Goal: Download file/media

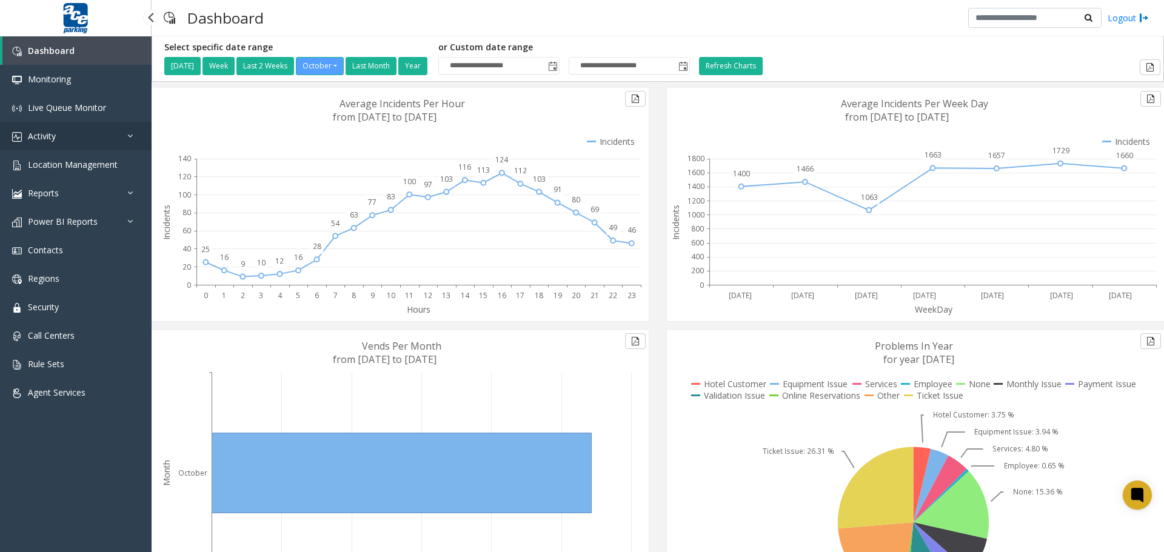
click at [75, 139] on link "Activity" at bounding box center [76, 136] width 152 height 28
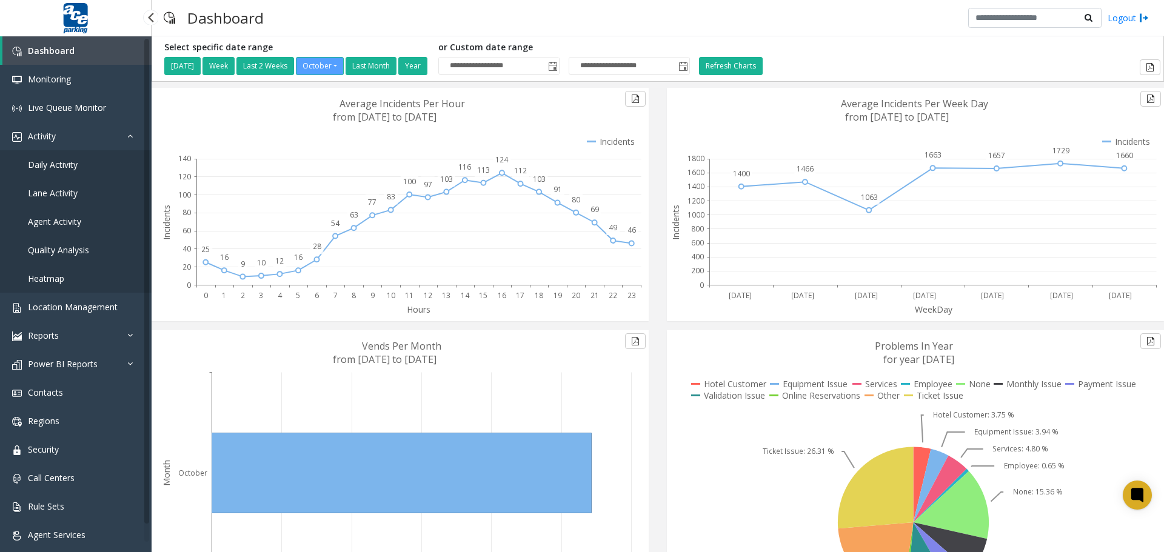
click at [70, 164] on span "Daily Activity" at bounding box center [53, 165] width 50 height 12
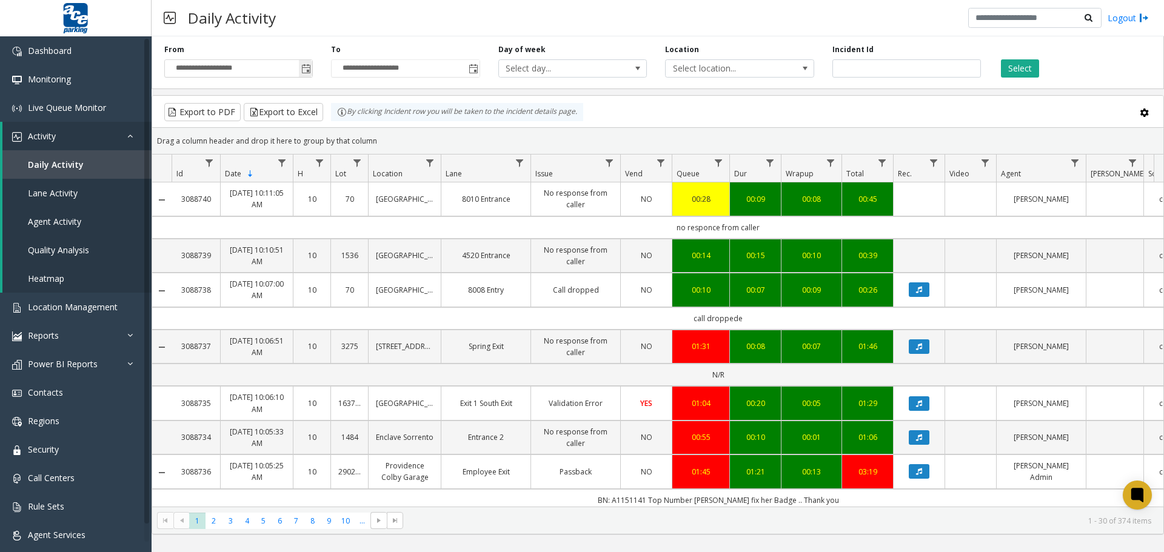
click at [306, 67] on span "Toggle popup" at bounding box center [306, 69] width 10 height 10
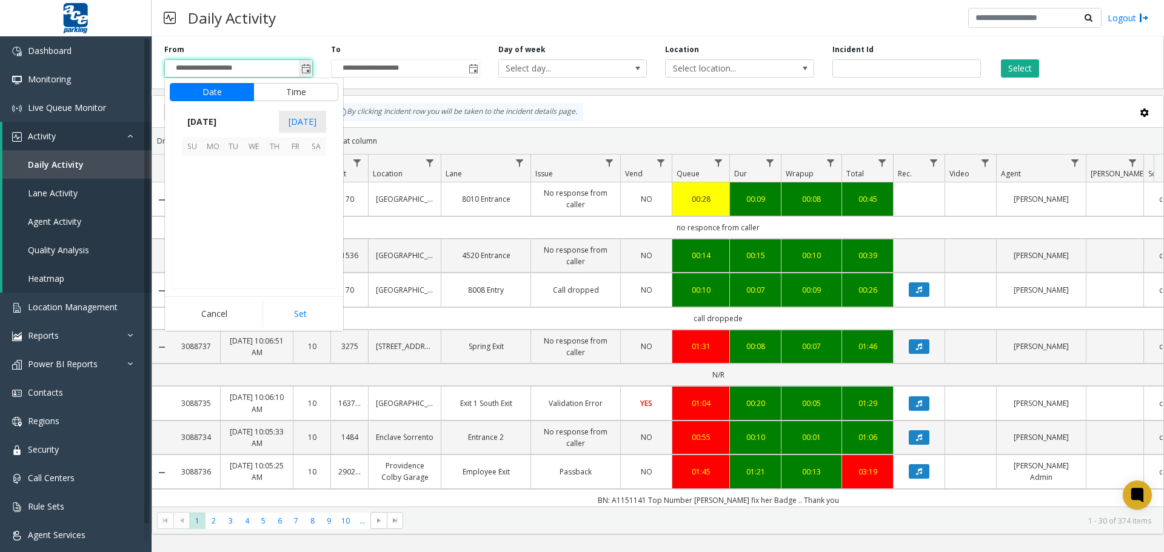
scroll to position [217717, 0]
click at [233, 209] on span "14" at bounding box center [233, 207] width 21 height 21
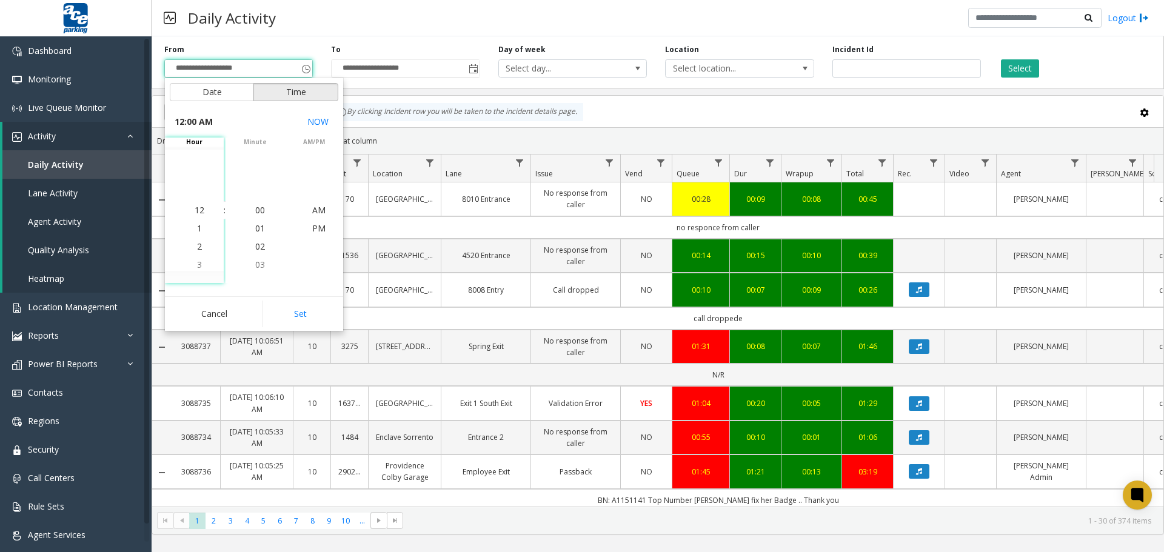
click at [306, 95] on button "Time" at bounding box center [295, 92] width 85 height 18
click at [318, 210] on span "AM" at bounding box center [318, 210] width 13 height 12
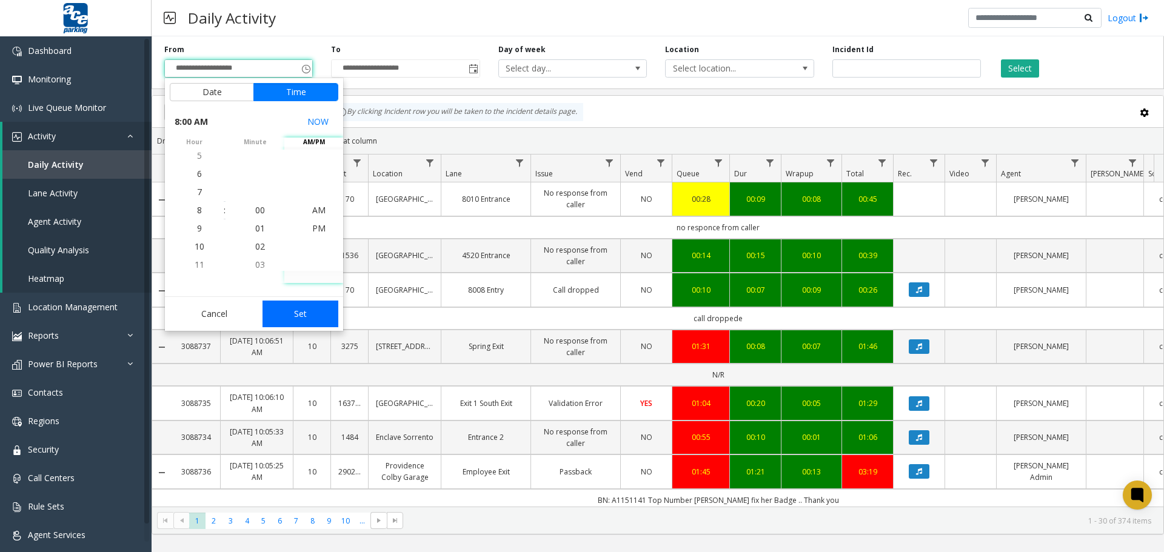
click at [295, 317] on button "Set" at bounding box center [300, 314] width 76 height 27
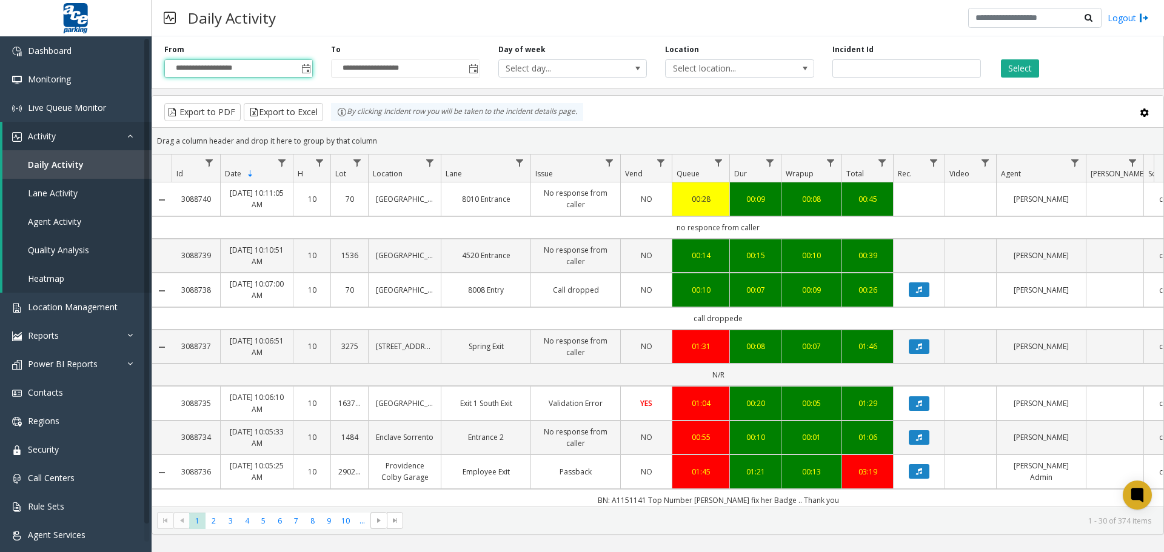
type input "**********"
click at [473, 66] on span "Toggle popup" at bounding box center [474, 69] width 10 height 10
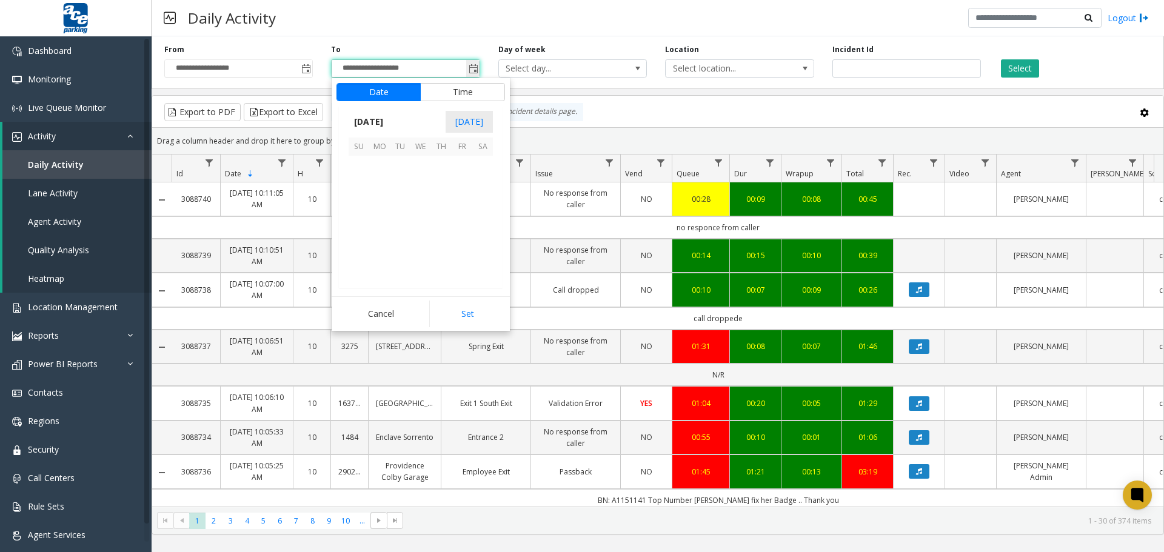
scroll to position [18, 0]
click at [464, 94] on button "Time" at bounding box center [462, 92] width 85 height 18
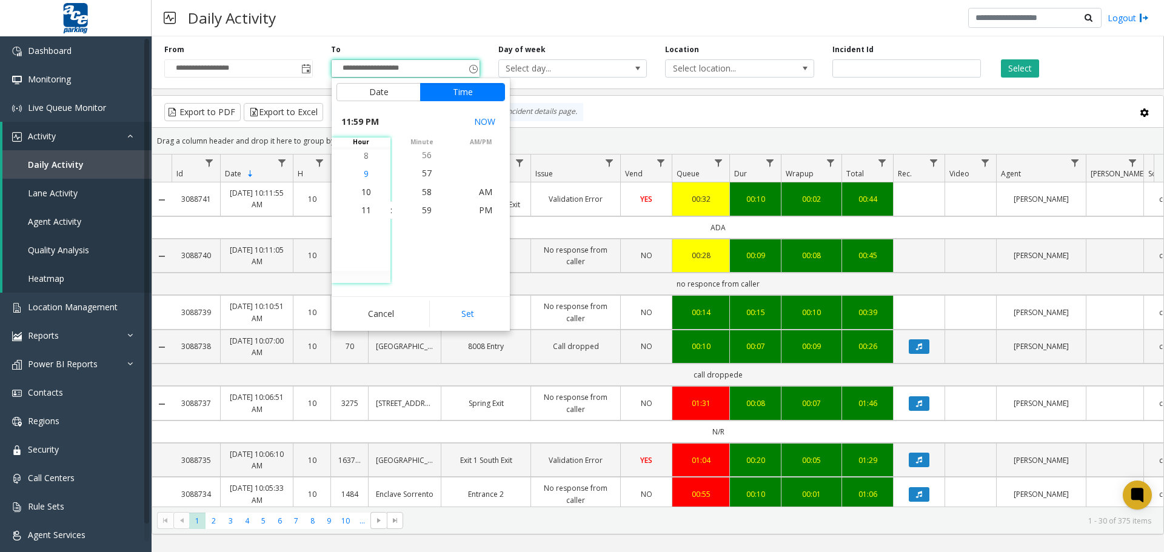
click at [364, 175] on span "9" at bounding box center [366, 174] width 5 height 12
click at [364, 211] on span "9" at bounding box center [366, 210] width 5 height 12
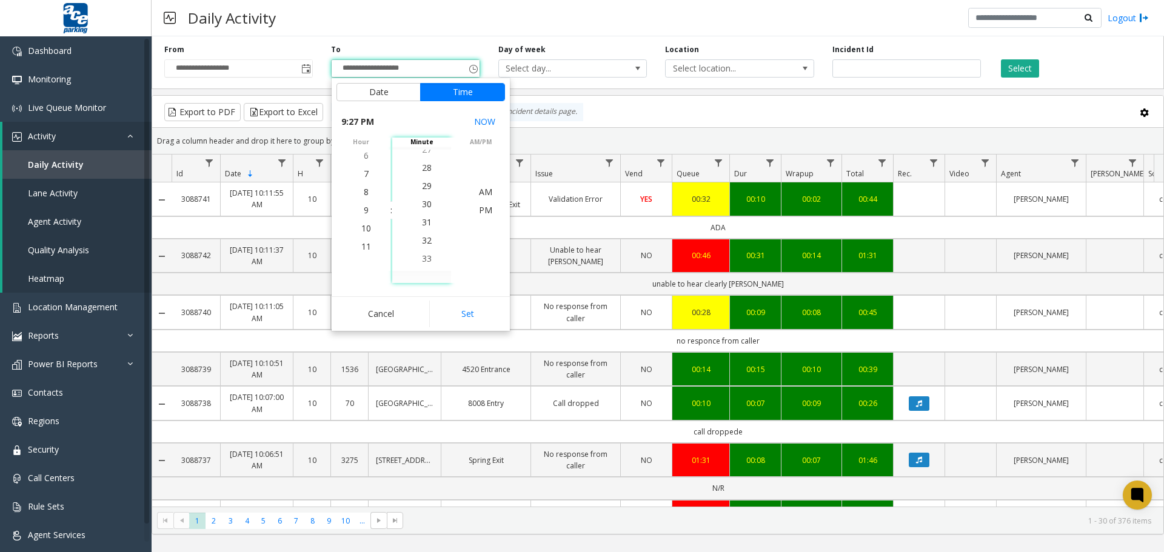
scroll to position [564, 0]
click at [426, 193] on span "30" at bounding box center [427, 192] width 10 height 12
click at [481, 194] on span "AM" at bounding box center [485, 192] width 13 height 12
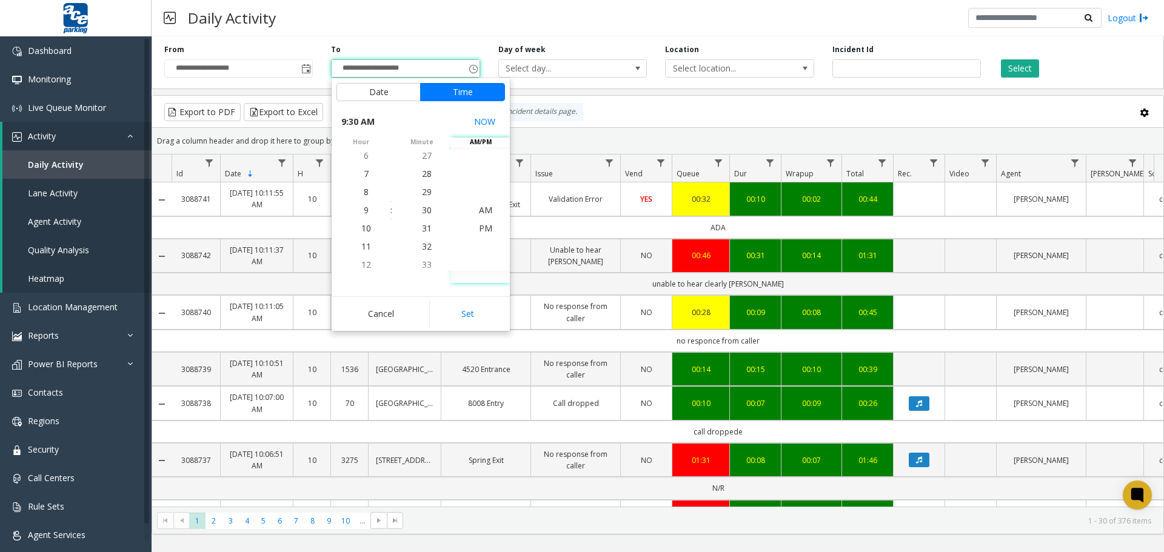
click at [466, 315] on button "Set" at bounding box center [467, 314] width 76 height 27
type input "**********"
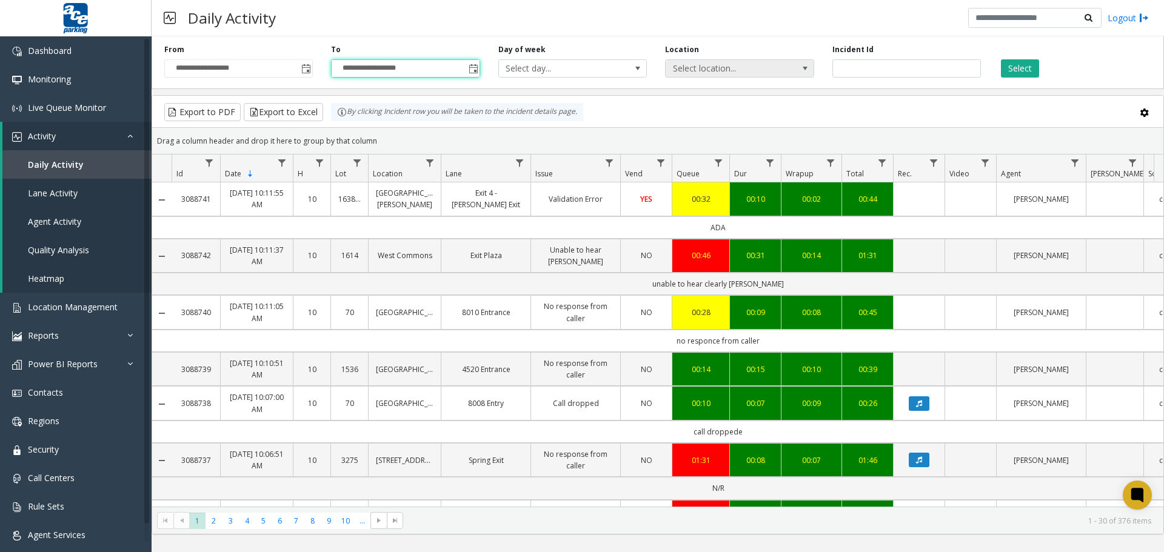
click at [802, 65] on span at bounding box center [805, 69] width 10 height 10
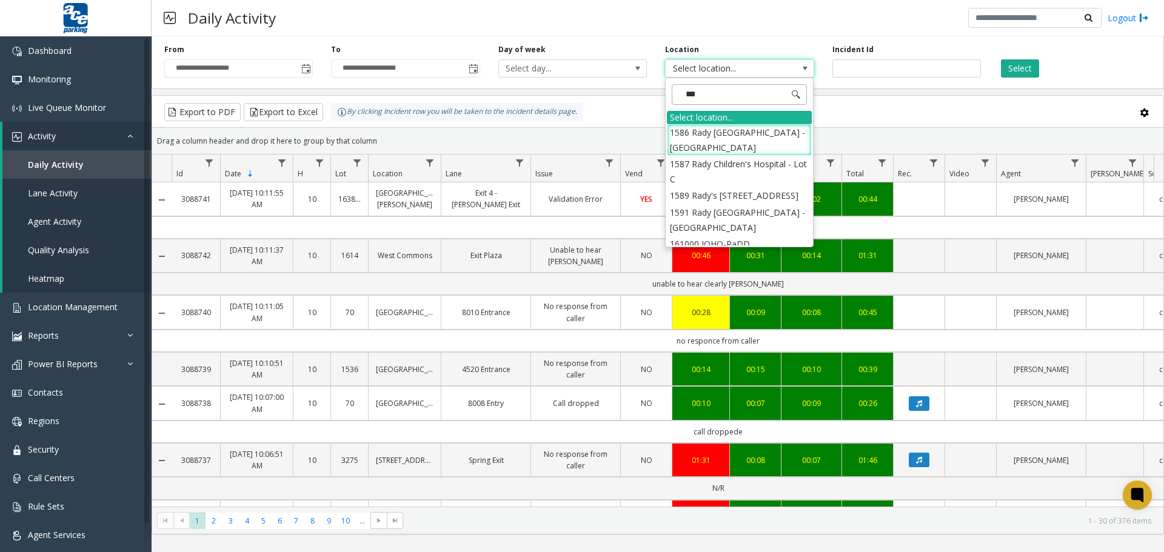
type input "****"
click at [720, 218] on li "1591 Rady [GEOGRAPHIC_DATA] - [GEOGRAPHIC_DATA]" at bounding box center [739, 220] width 145 height 32
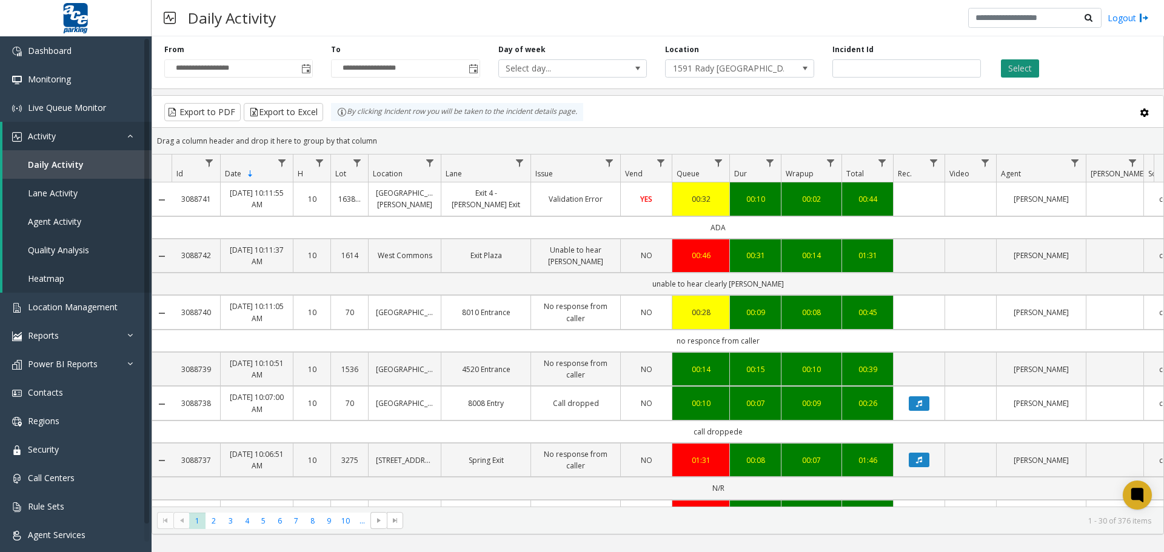
click at [1020, 71] on button "Select" at bounding box center [1020, 68] width 38 height 18
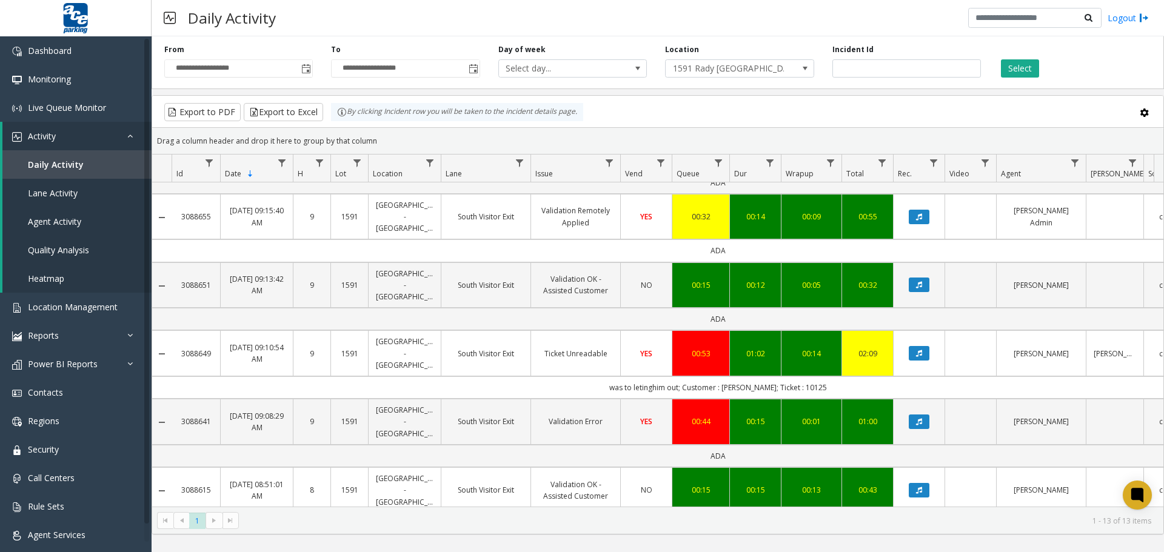
scroll to position [145, 0]
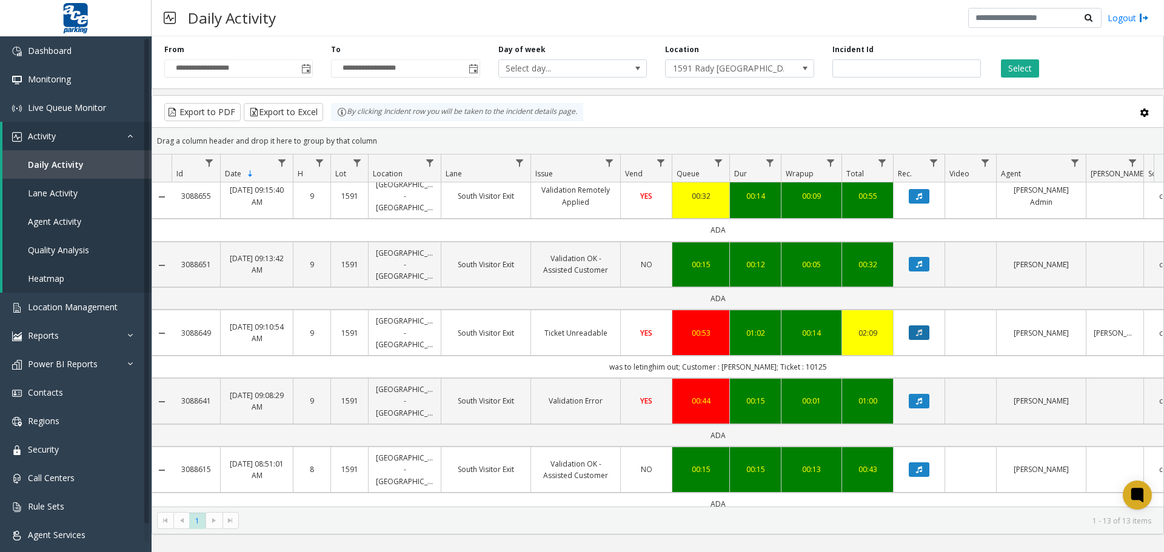
click at [918, 332] on icon "Data table" at bounding box center [919, 332] width 6 height 7
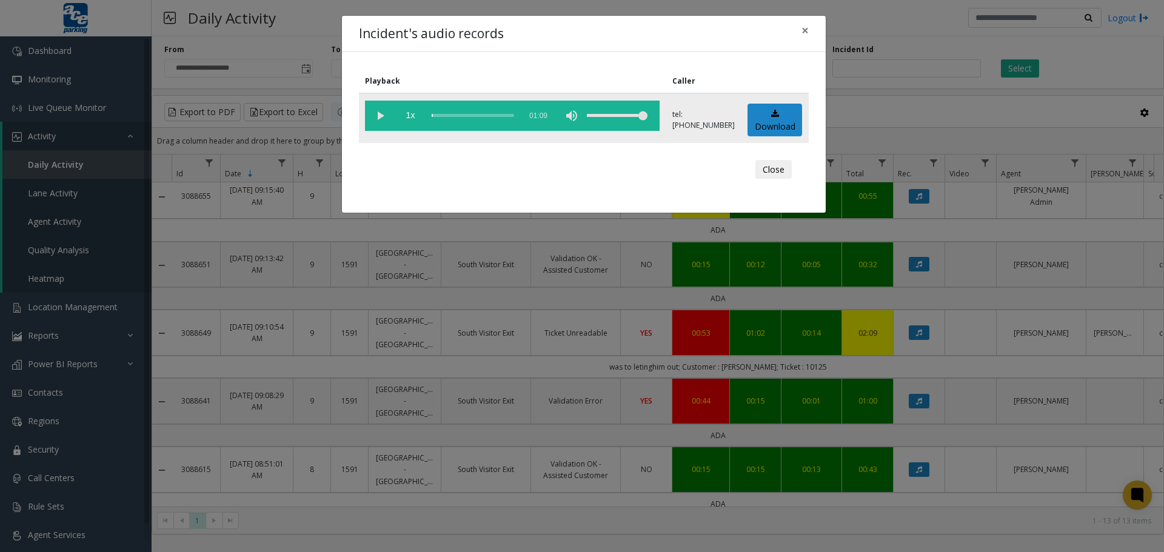
click at [377, 114] on vg-play-pause at bounding box center [380, 116] width 30 height 30
click at [780, 120] on link "Download" at bounding box center [774, 120] width 55 height 33
click at [772, 171] on button "Close" at bounding box center [773, 169] width 36 height 19
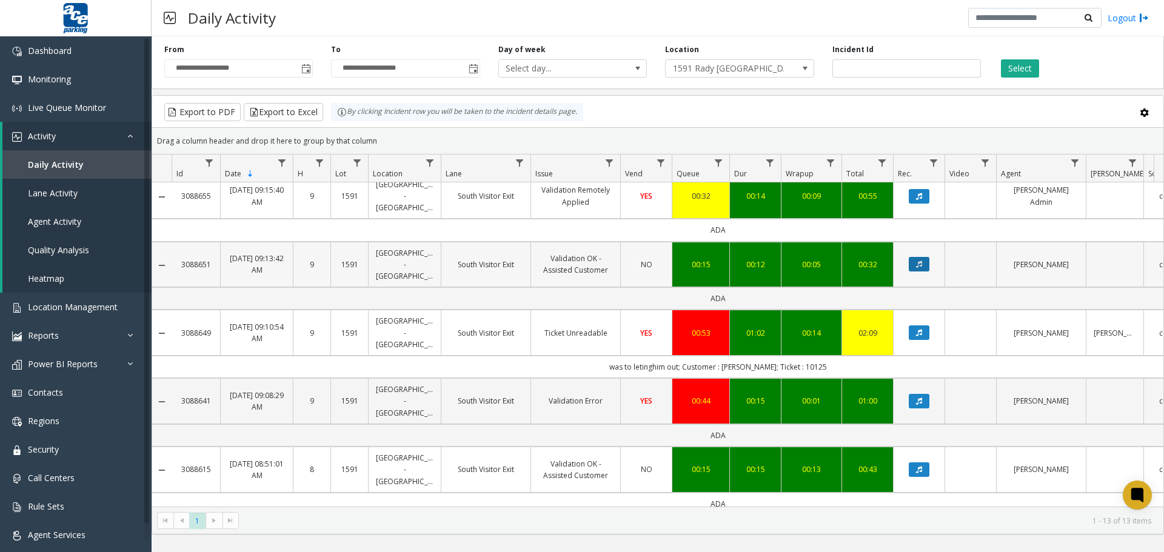
click at [921, 260] on button "Data table" at bounding box center [919, 264] width 21 height 15
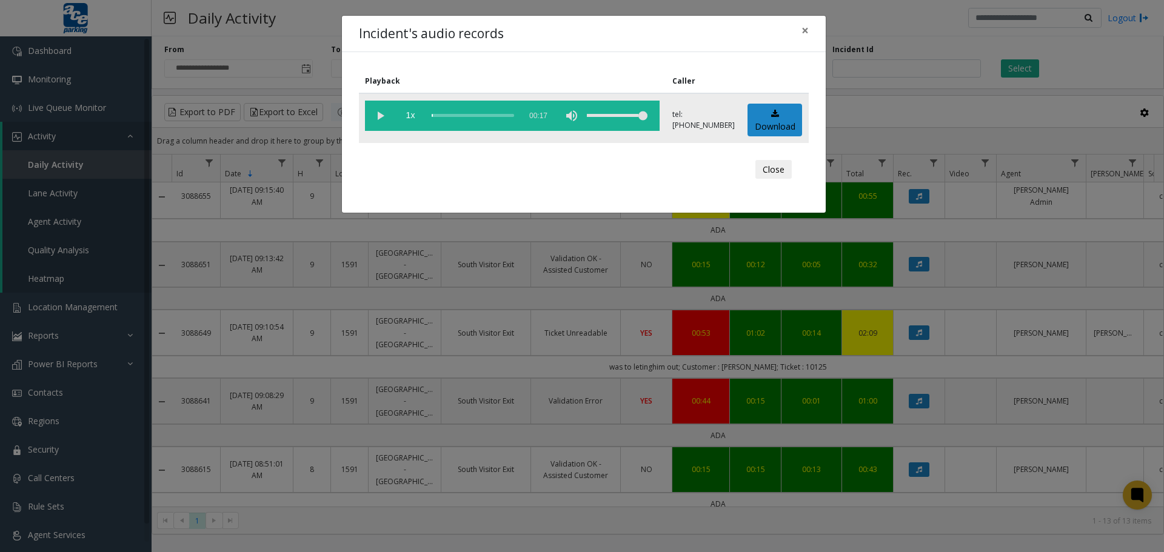
click at [615, 115] on div "volume level" at bounding box center [617, 116] width 61 height 30
click at [378, 118] on vg-play-pause at bounding box center [380, 116] width 30 height 30
click at [780, 124] on link "Download" at bounding box center [774, 120] width 55 height 33
click at [772, 172] on button "Close" at bounding box center [773, 169] width 36 height 19
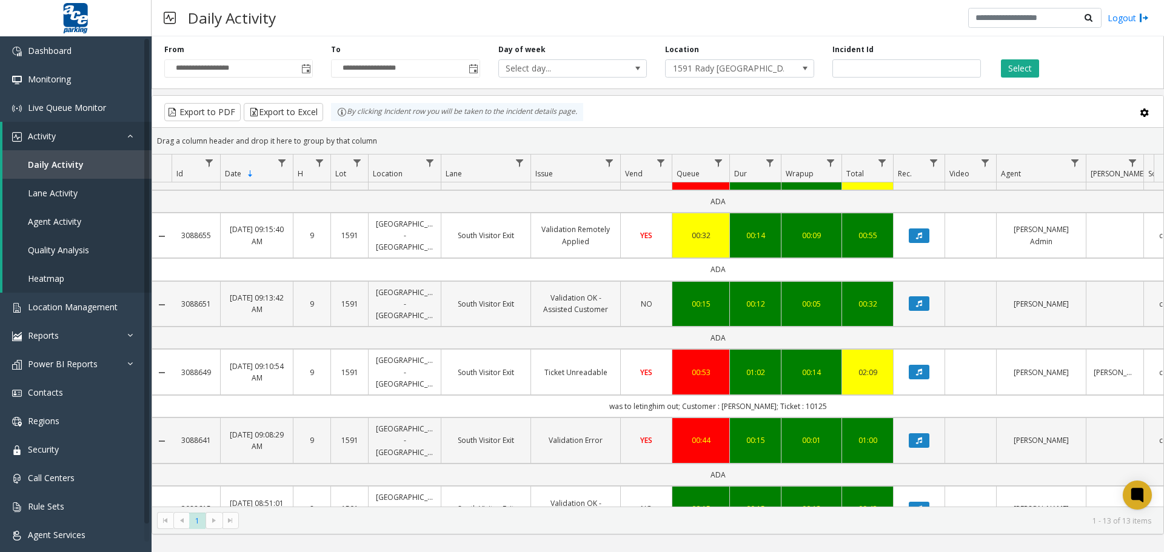
scroll to position [85, 0]
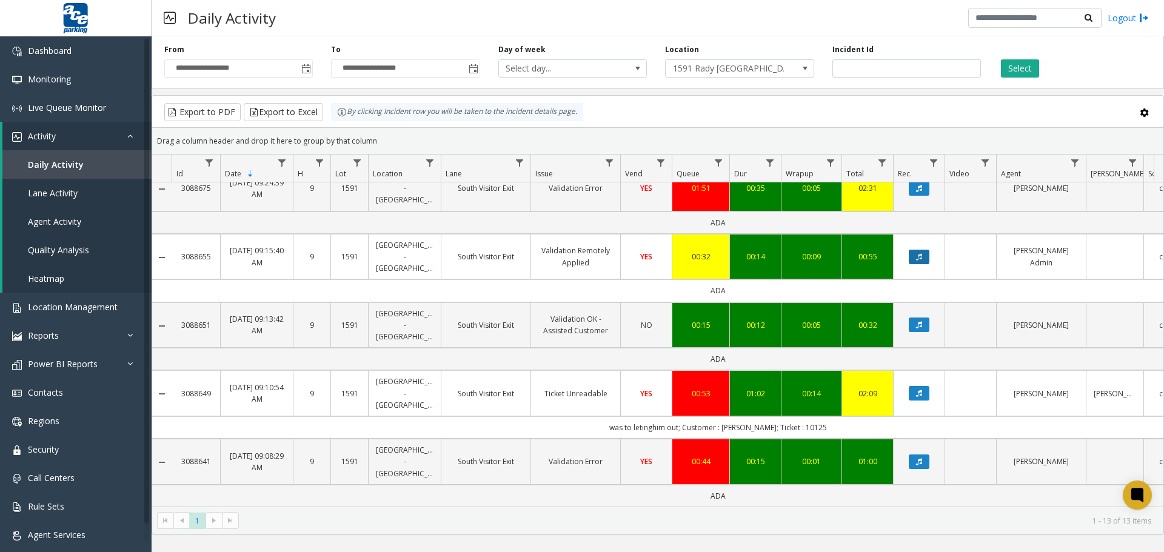
click at [920, 255] on icon "Data table" at bounding box center [919, 256] width 6 height 7
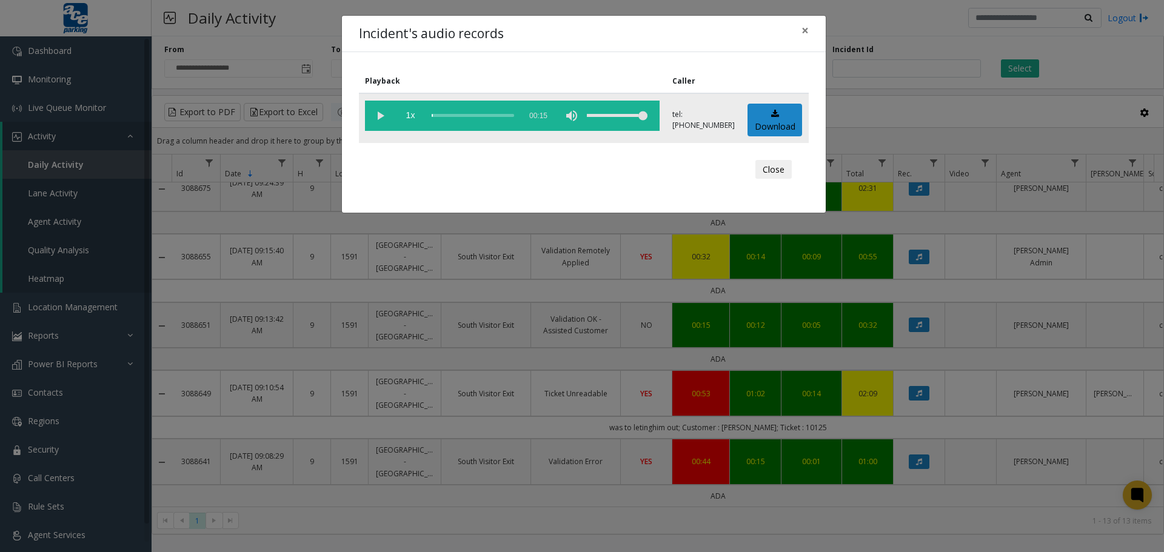
click at [615, 116] on div "volume level" at bounding box center [617, 116] width 61 height 30
click at [379, 115] on vg-play-pause at bounding box center [380, 116] width 30 height 30
click at [772, 121] on link "Download" at bounding box center [774, 120] width 55 height 33
click at [769, 170] on button "Close" at bounding box center [773, 169] width 36 height 19
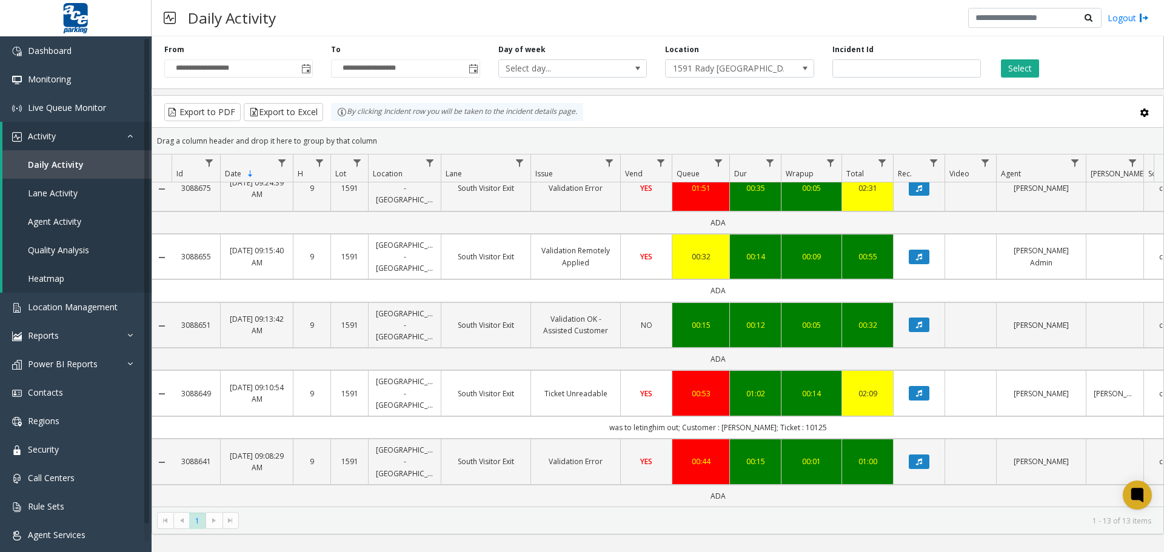
scroll to position [24, 0]
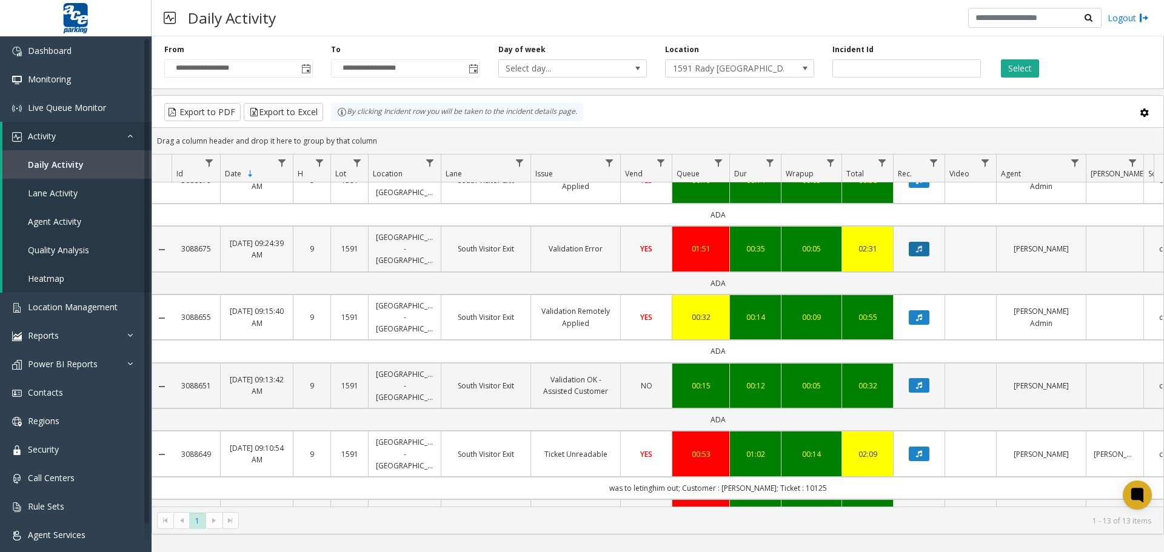
click at [921, 250] on icon "Data table" at bounding box center [919, 249] width 6 height 7
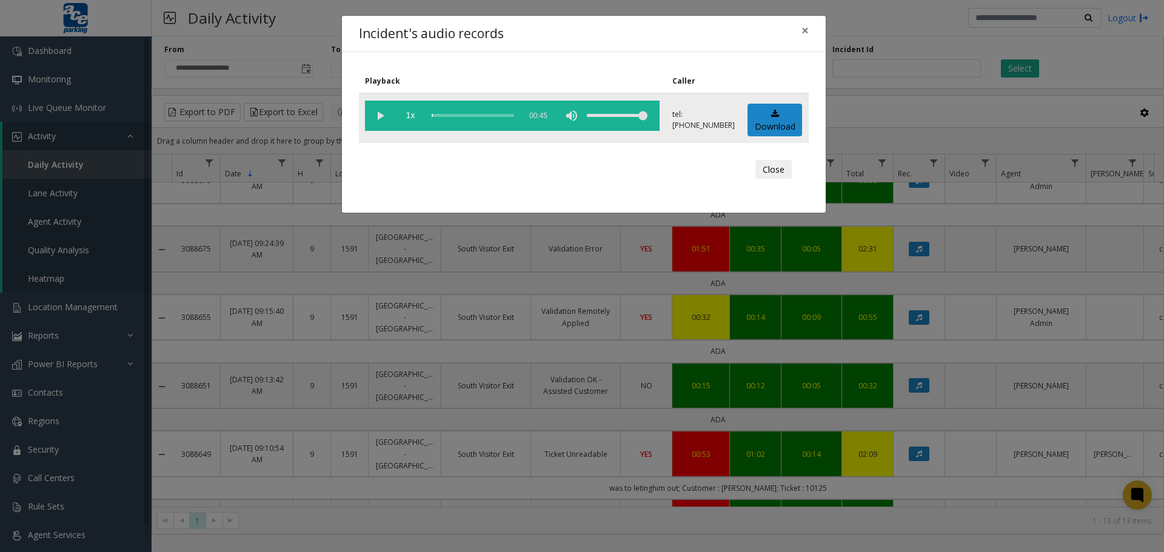
click at [378, 116] on vg-play-pause at bounding box center [380, 116] width 30 height 30
click at [455, 118] on div "scrub bar" at bounding box center [473, 116] width 82 height 30
click at [777, 122] on link "Download" at bounding box center [774, 120] width 55 height 33
click at [766, 174] on button "Close" at bounding box center [773, 169] width 36 height 19
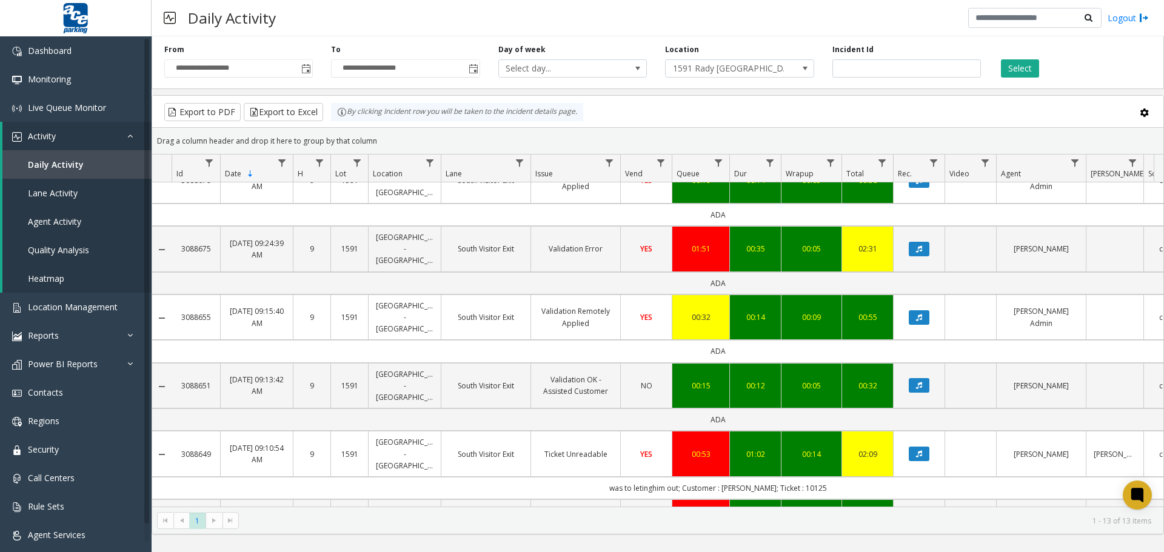
scroll to position [0, 0]
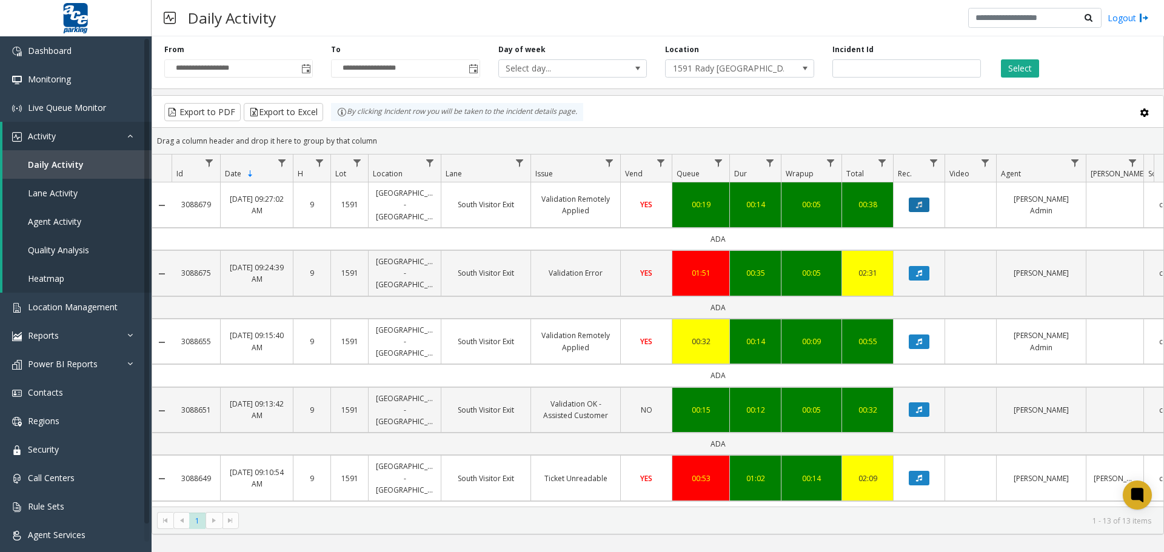
click at [917, 205] on icon "Data table" at bounding box center [919, 204] width 6 height 7
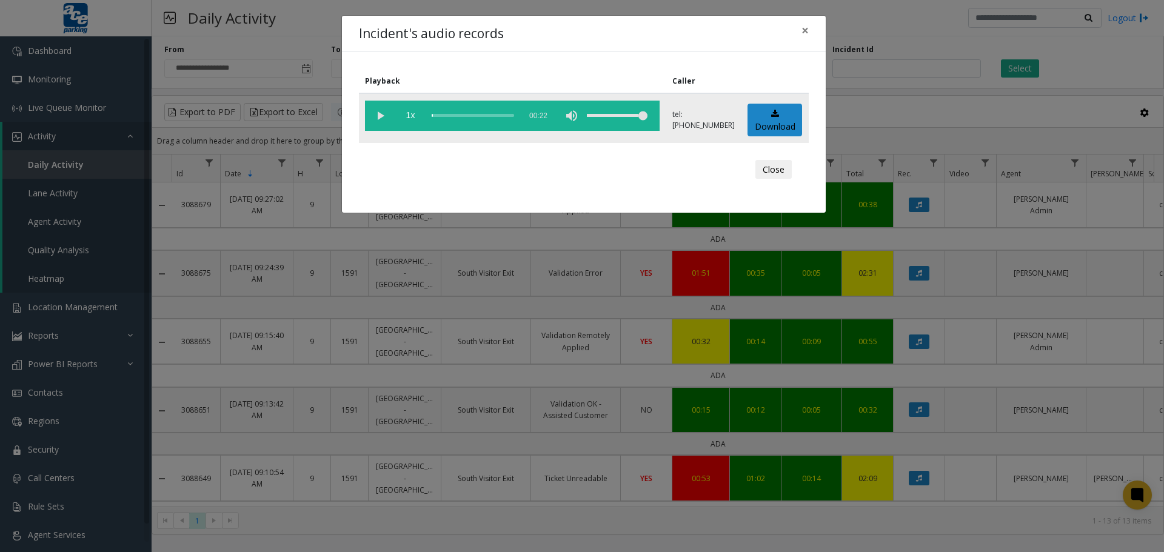
click at [378, 115] on vg-play-pause at bounding box center [380, 116] width 30 height 30
click at [609, 116] on div "volume level" at bounding box center [617, 116] width 61 height 30
click at [777, 170] on button "Close" at bounding box center [773, 169] width 36 height 19
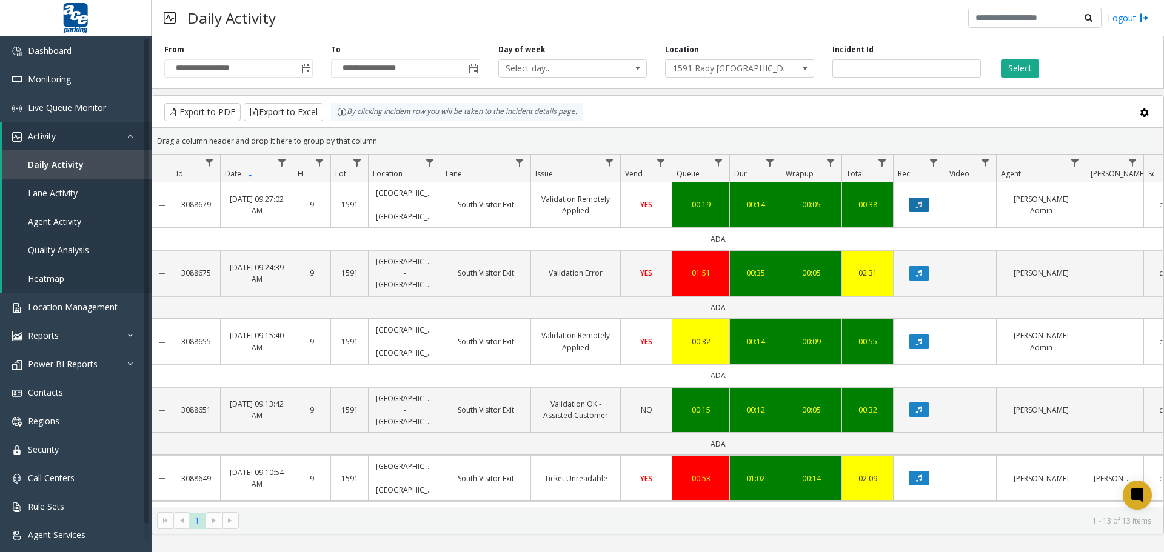
click at [920, 206] on icon "Data table" at bounding box center [919, 204] width 6 height 7
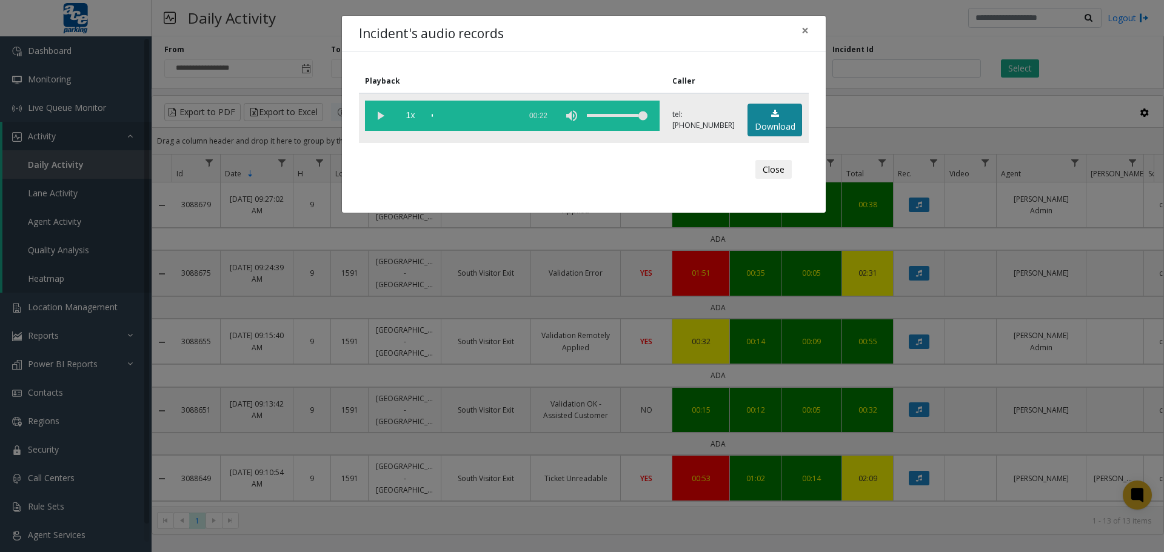
click at [771, 116] on icon at bounding box center [775, 114] width 8 height 8
click at [804, 30] on span "×" at bounding box center [804, 30] width 7 height 17
